Goal: Download file/media

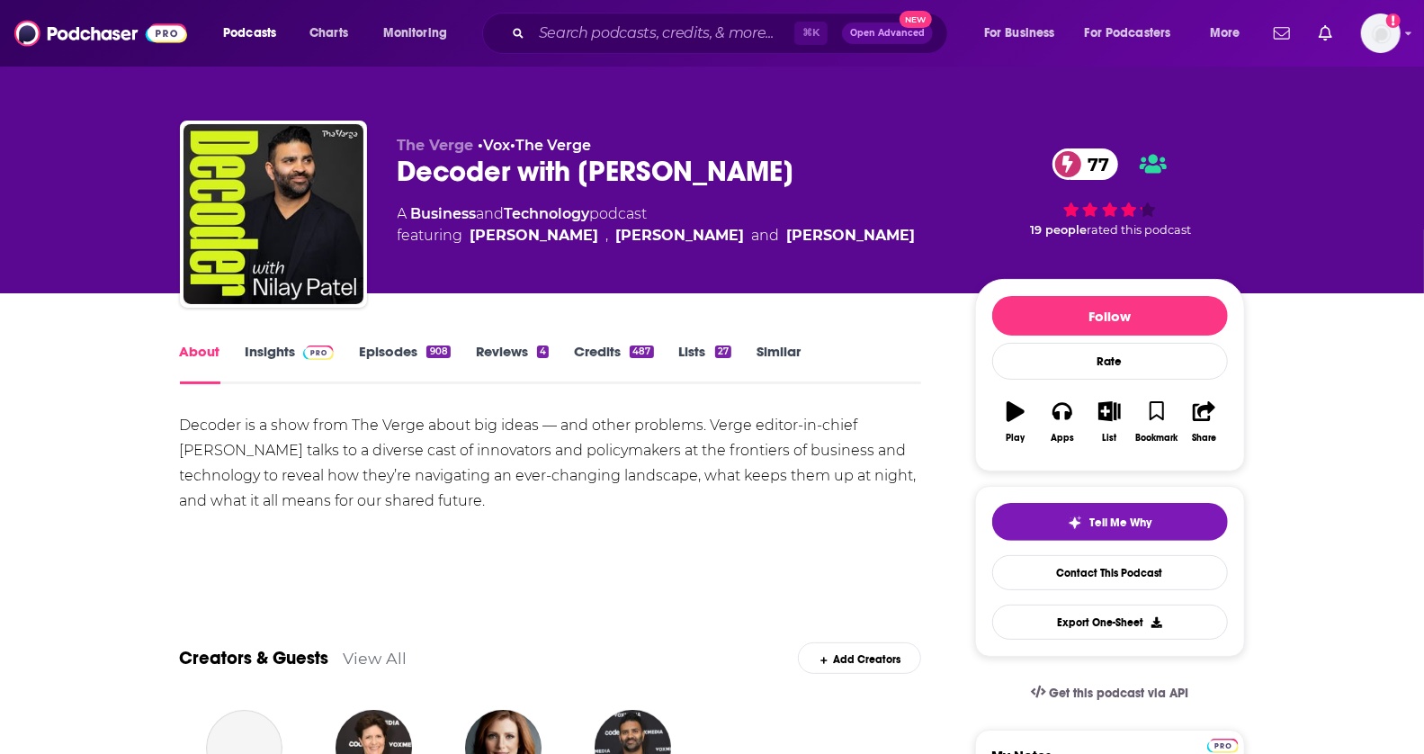
click at [386, 344] on link "Episodes 908" at bounding box center [404, 363] width 91 height 41
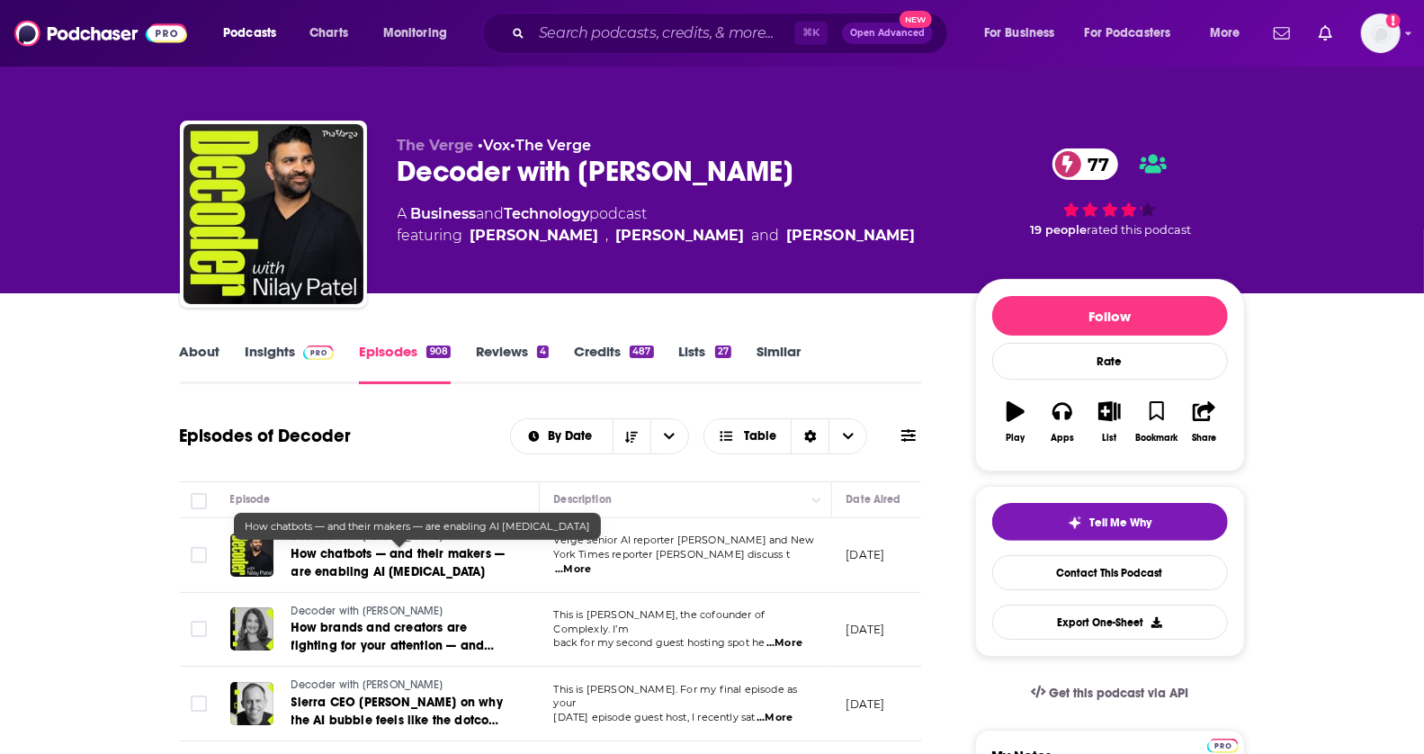
click at [306, 546] on span "How chatbots — and their makers — are enabling AI [MEDICAL_DATA]" at bounding box center [398, 562] width 214 height 33
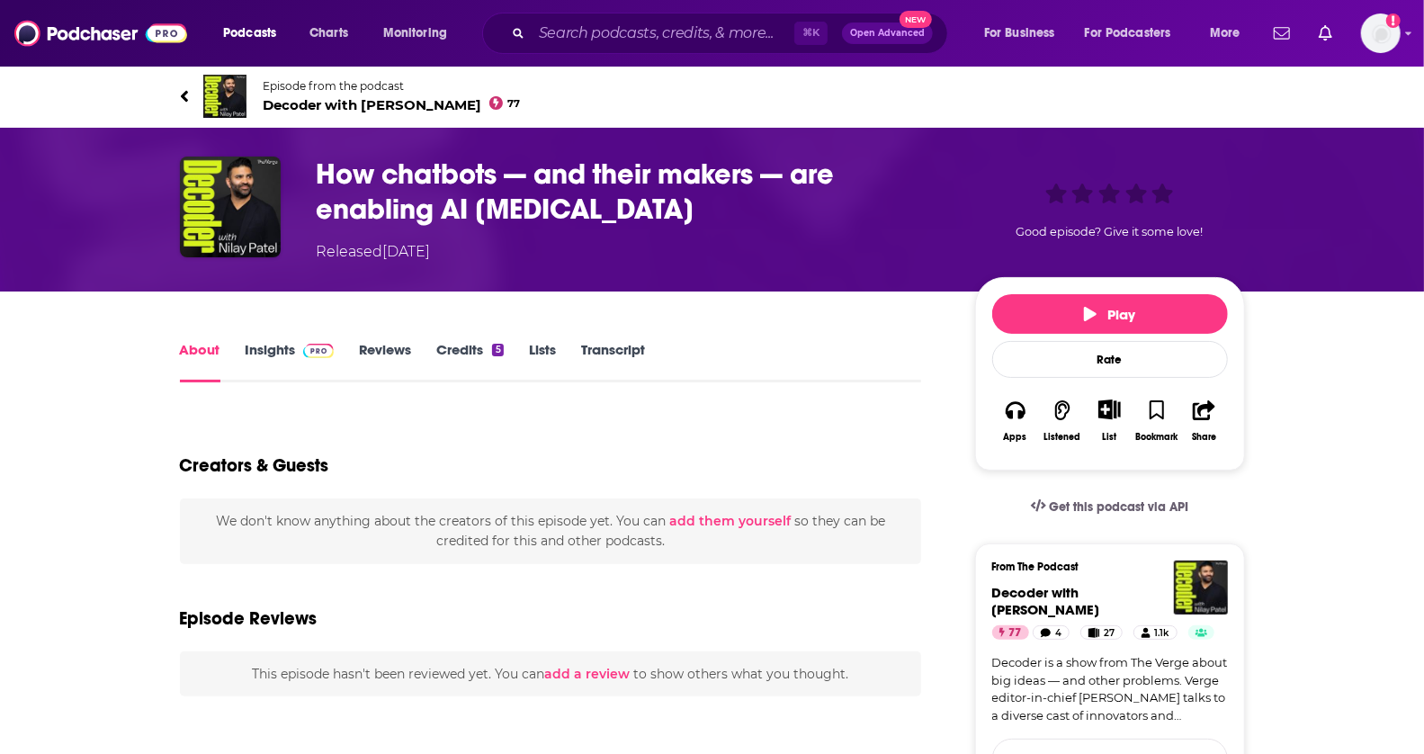
click at [306, 545] on div "We don't know anything about the creators of this episode yet . You can add the…" at bounding box center [551, 531] width 742 height 66
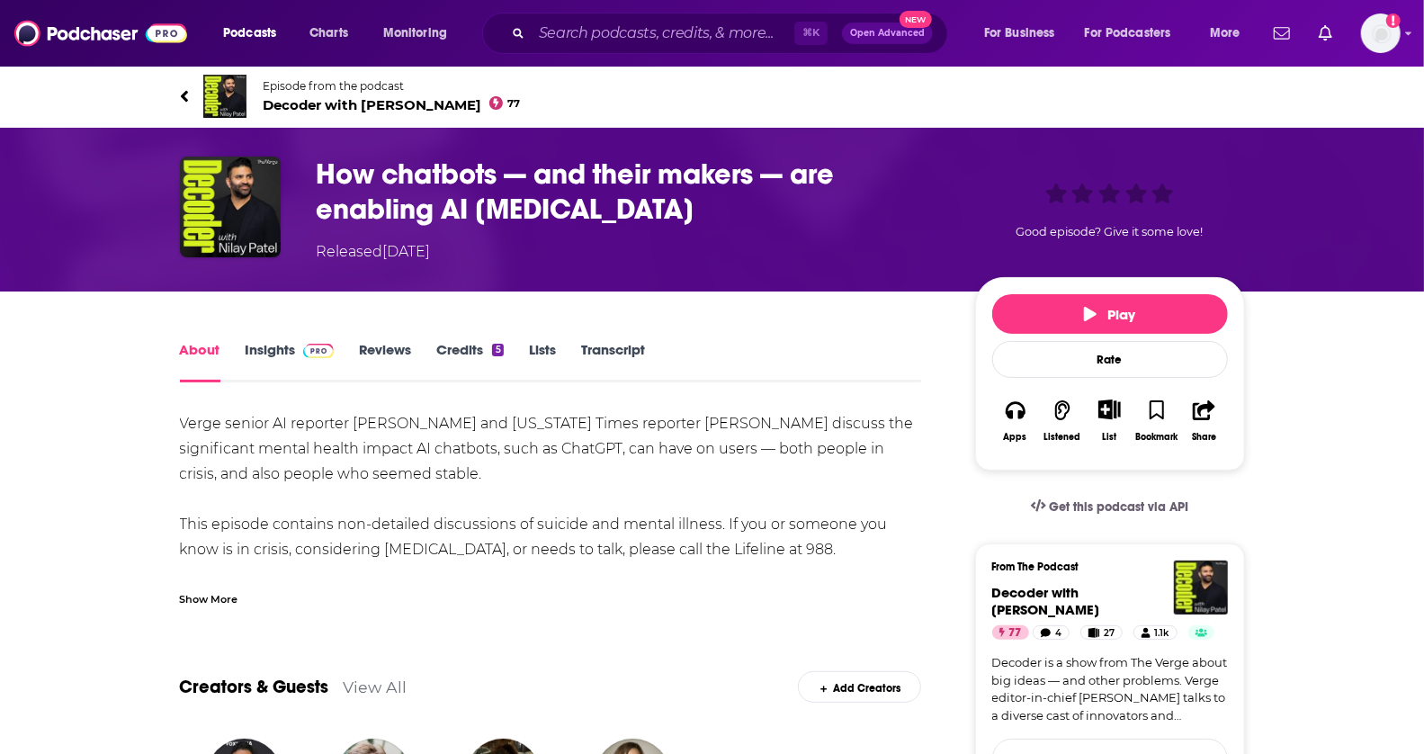
click at [608, 359] on link "Transcript" at bounding box center [613, 361] width 64 height 41
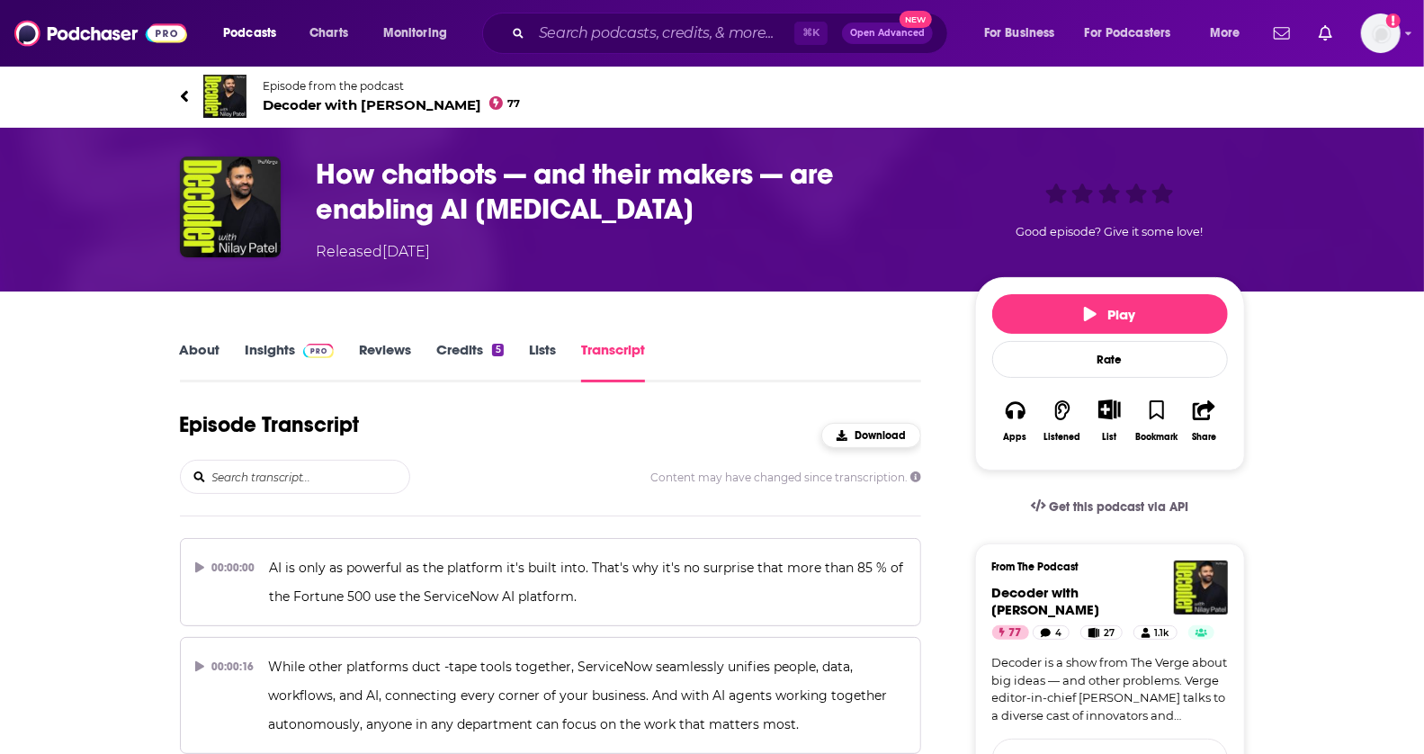
click at [883, 435] on span "Download" at bounding box center [879, 435] width 51 height 13
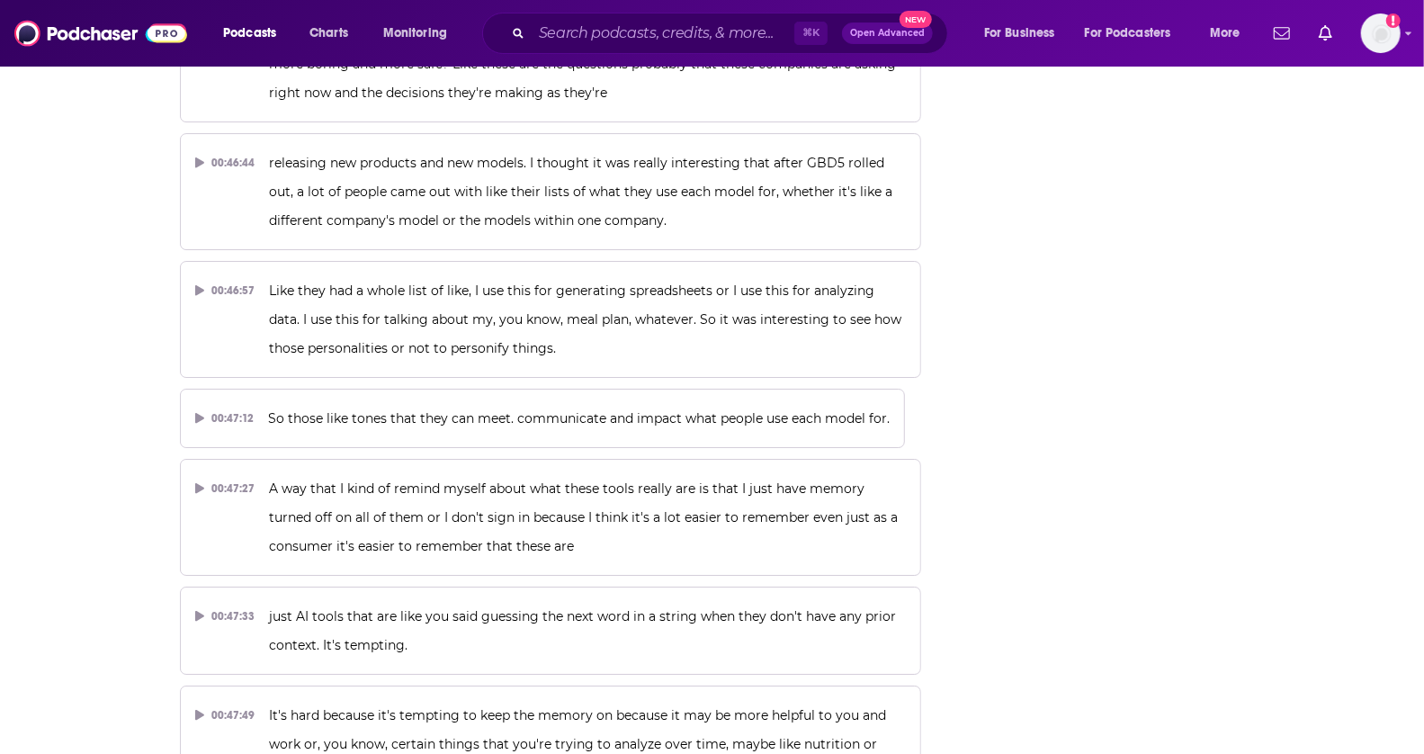
scroll to position [25605, 0]
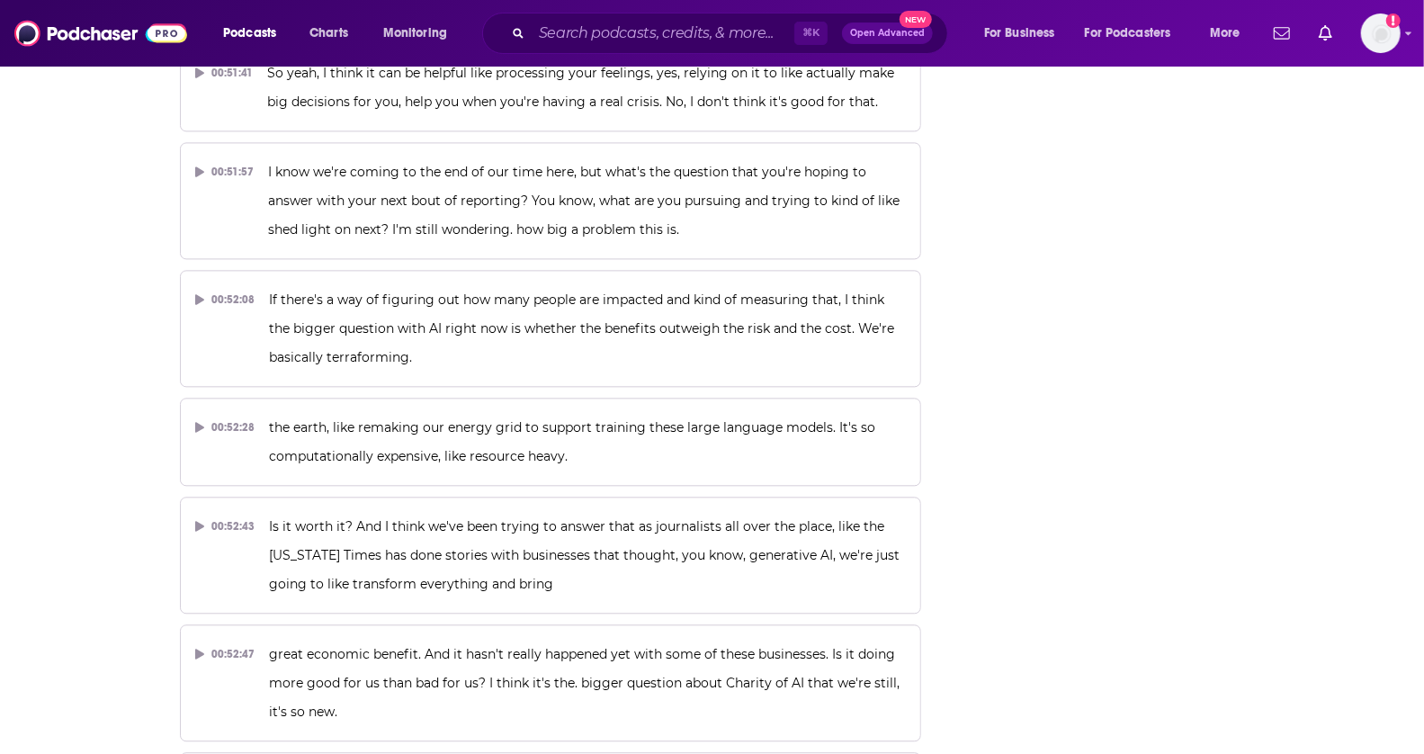
drag, startPoint x: 1438, startPoint y: 702, endPoint x: 1435, endPoint y: 753, distance: 50.5
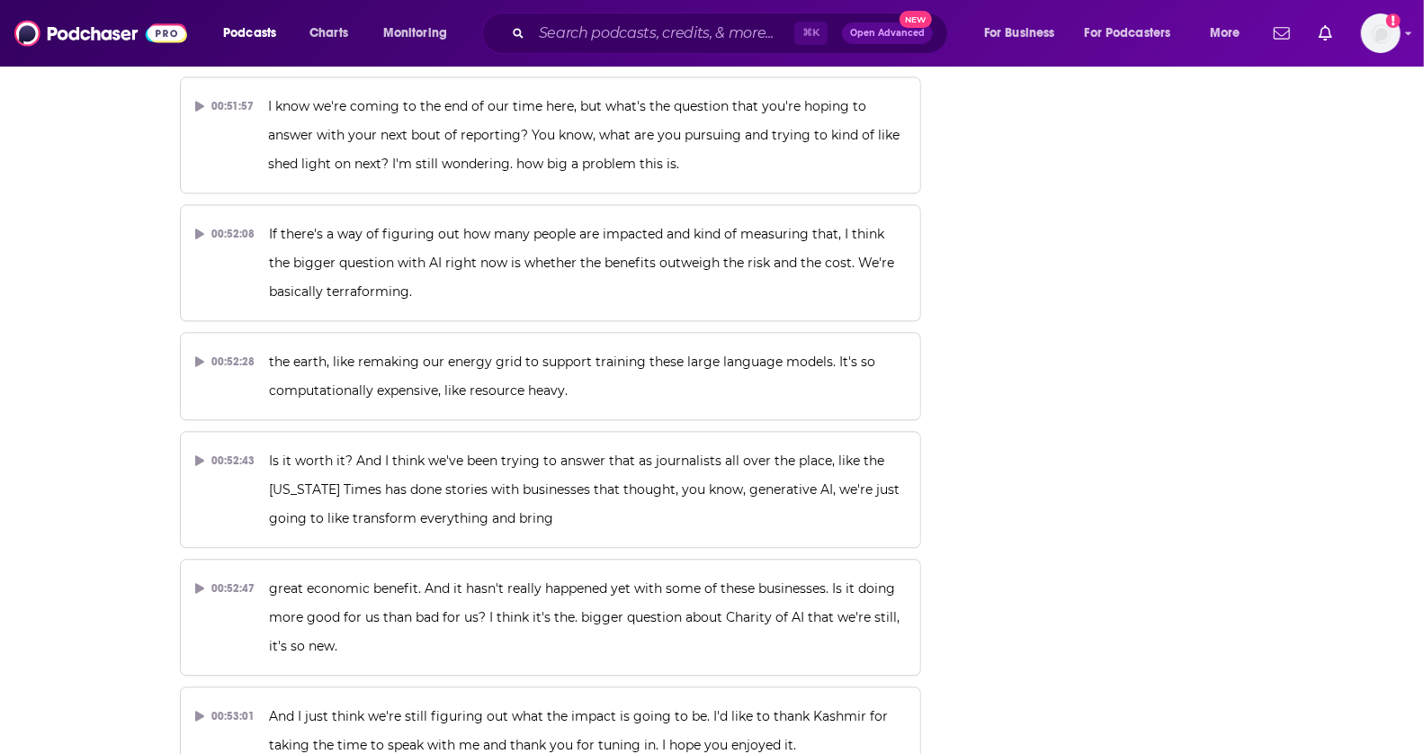
scroll to position [28187, 0]
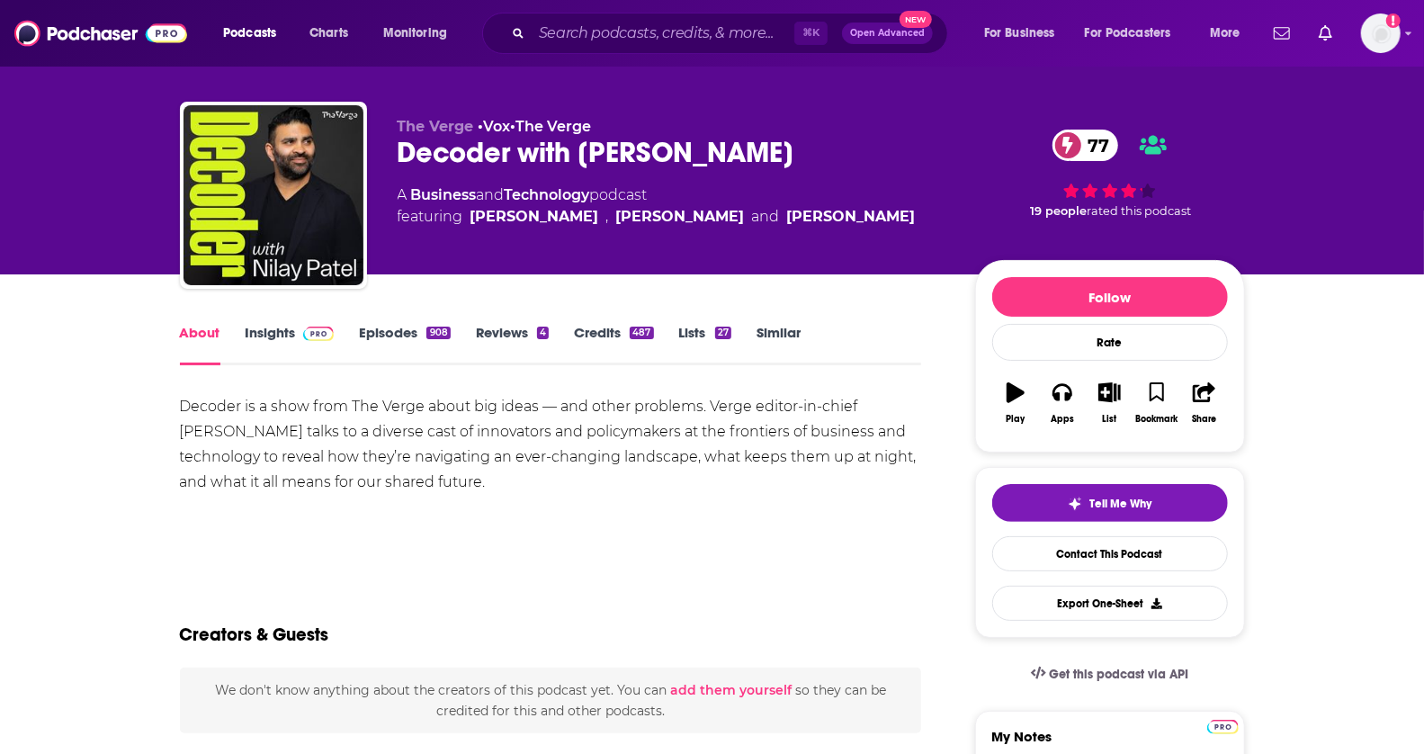
drag, startPoint x: 1438, startPoint y: 94, endPoint x: 1438, endPoint y: 107, distance: 13.5
click at [1423, 107] on html "Podcasts Charts Monitoring ⌘ K Open Advanced New For Business For Podcasters Mo…" at bounding box center [712, 358] width 1424 height 754
